Goal: Check status: Check status

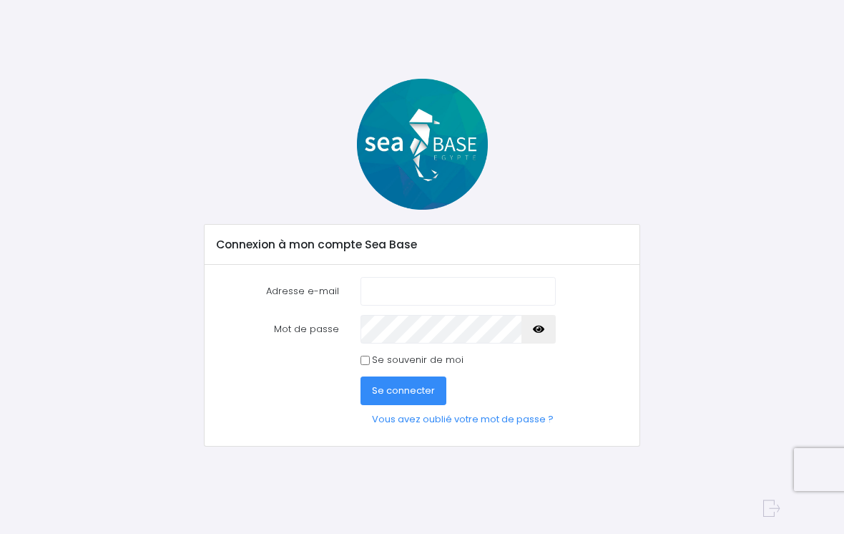
click at [450, 289] on input "Adresse e-mail" at bounding box center [458, 291] width 195 height 29
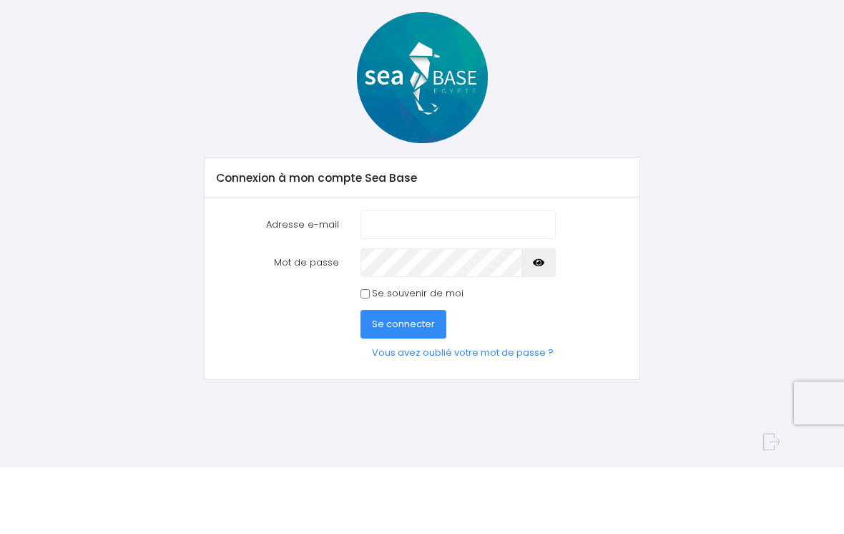
click at [390, 277] on input "Adresse e-mail" at bounding box center [458, 291] width 195 height 29
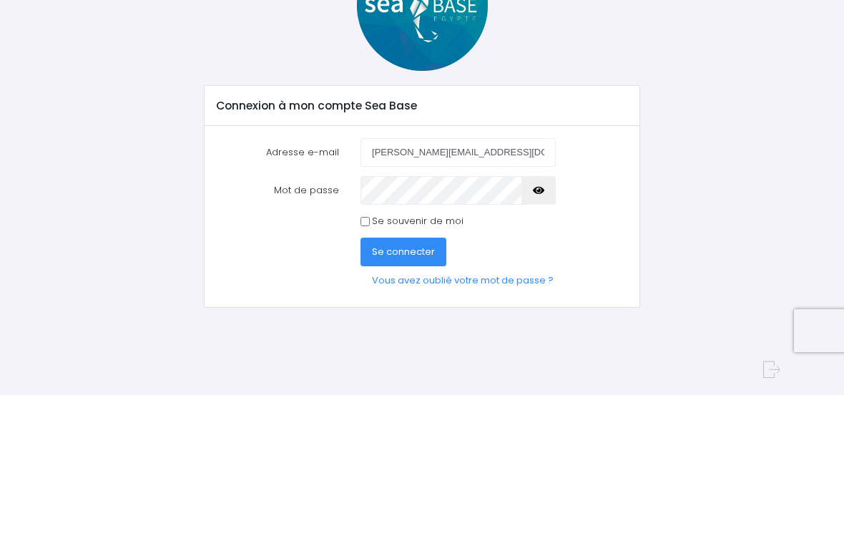
type input "marie.laurent.baron@gmail.com"
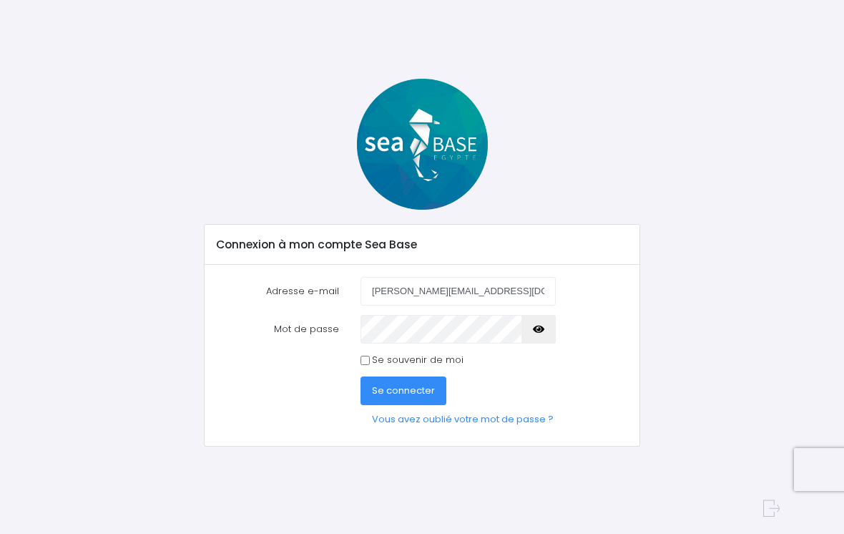
click at [420, 401] on button "Se connecter" at bounding box center [404, 390] width 86 height 29
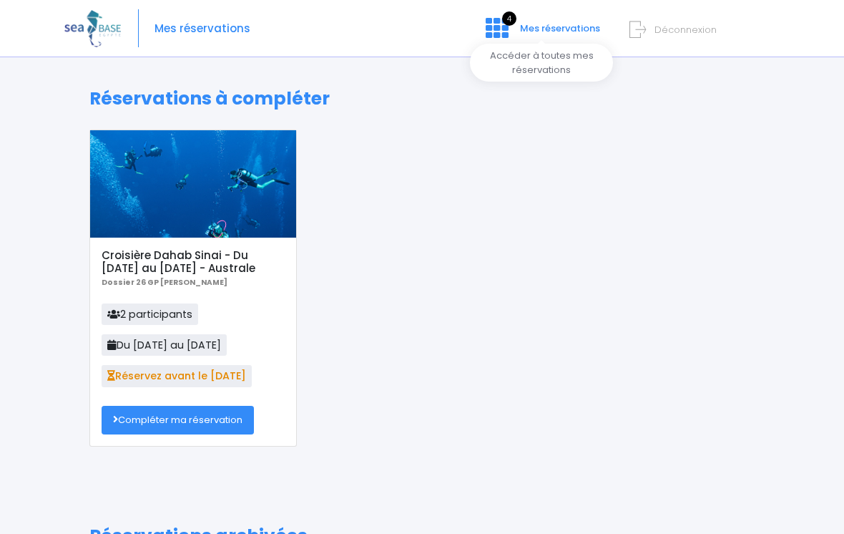
click at [507, 31] on icon at bounding box center [497, 27] width 23 height 23
click at [560, 31] on span "Mes réservations" at bounding box center [560, 28] width 80 height 14
click at [511, 20] on span "4" at bounding box center [509, 18] width 14 height 14
click at [230, 265] on h5 "Croisière Dahab Sinai - Du [DATE] au [DATE] - Australe" at bounding box center [193, 262] width 182 height 26
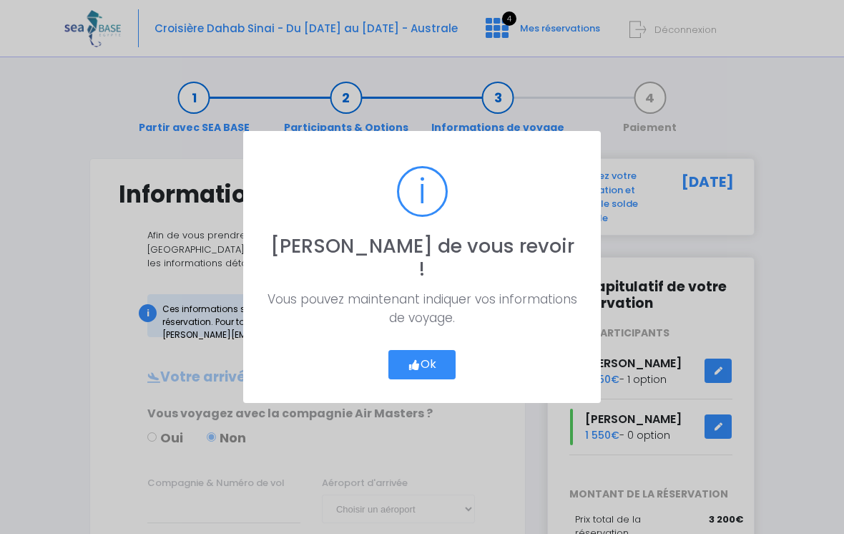
scroll to position [18, 0]
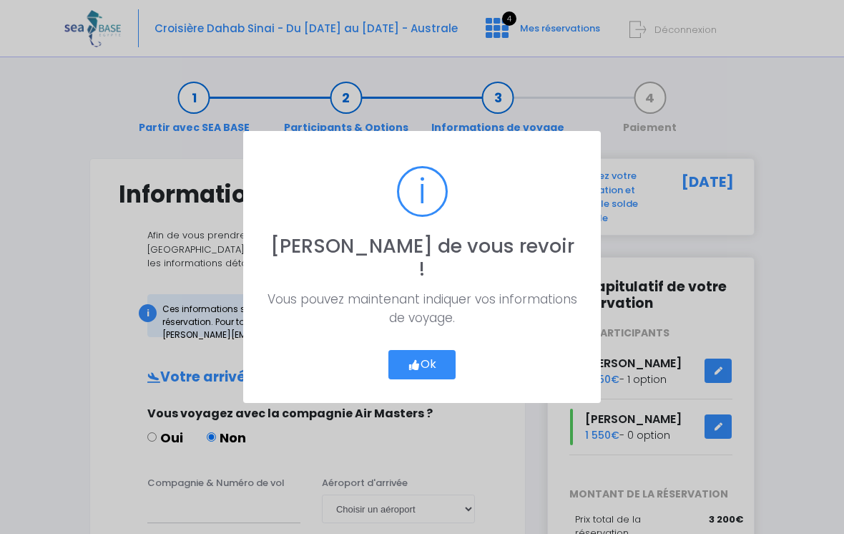
click at [442, 355] on button "Ok" at bounding box center [422, 365] width 67 height 30
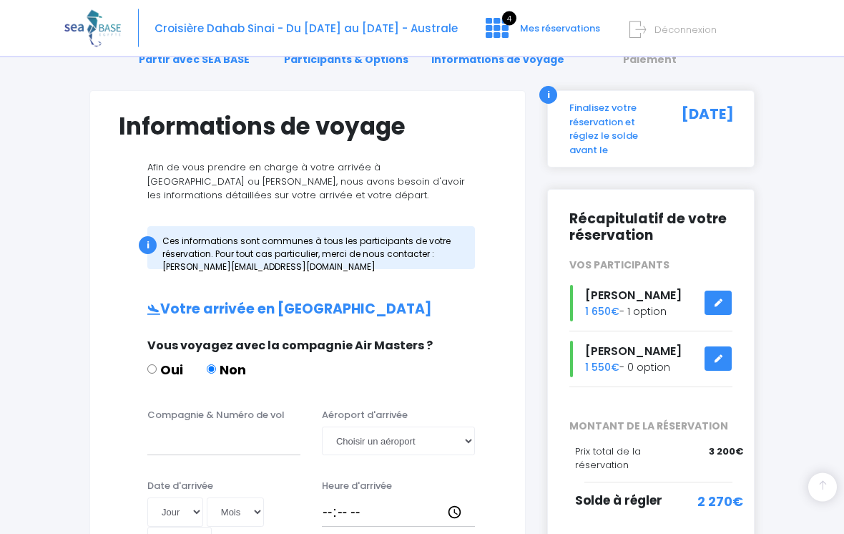
scroll to position [0, 0]
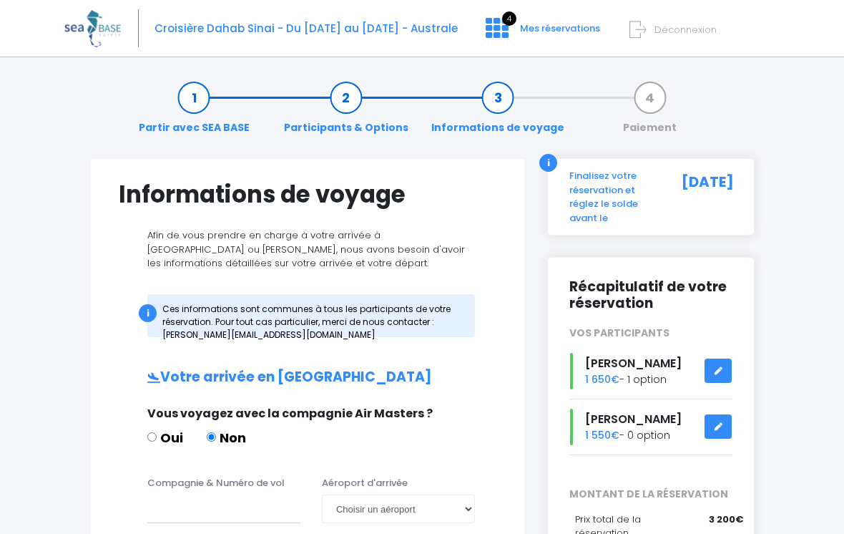
click at [411, 31] on span "Croisière Dahab Sinai - Du 10/10/26 au 17/10/26 - Australe" at bounding box center [306, 28] width 303 height 15
click at [509, 31] on icon at bounding box center [497, 27] width 23 height 23
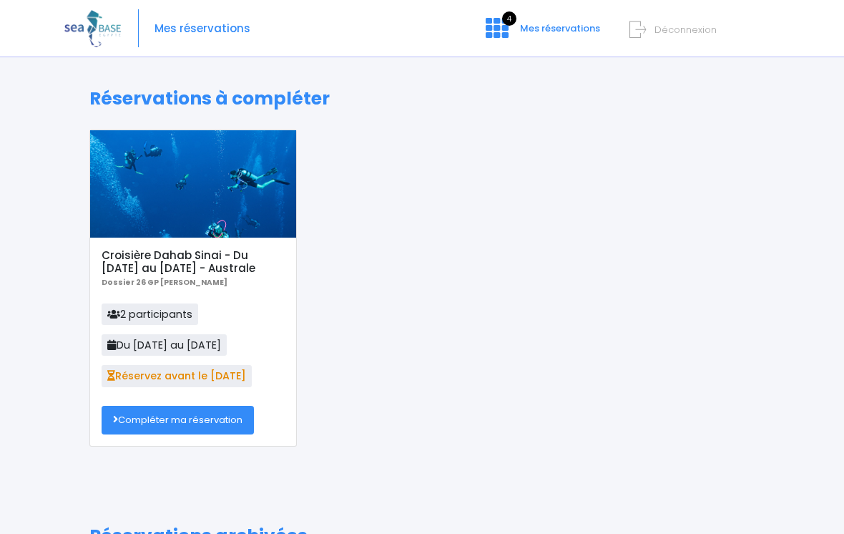
click at [686, 29] on span "Déconnexion" at bounding box center [686, 30] width 62 height 14
